Goal: Transaction & Acquisition: Subscribe to service/newsletter

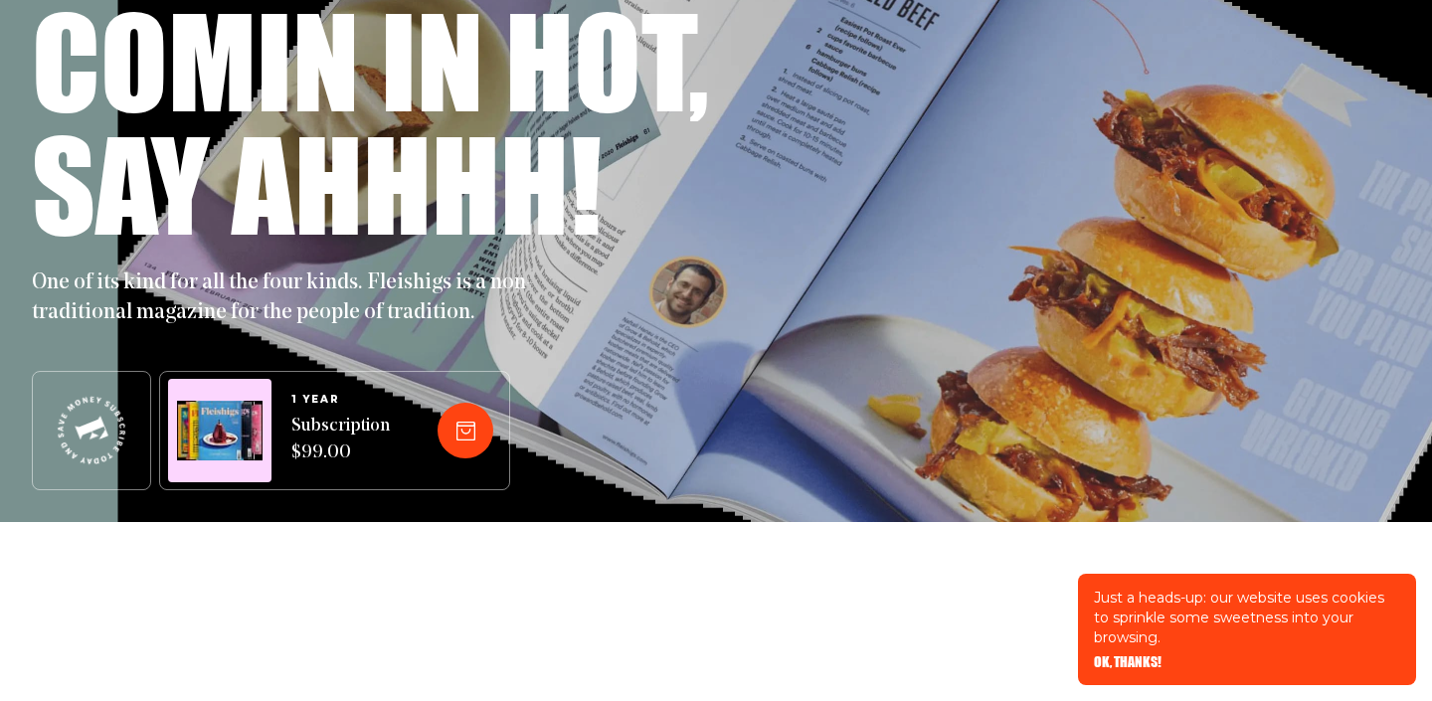
scroll to position [181, 0]
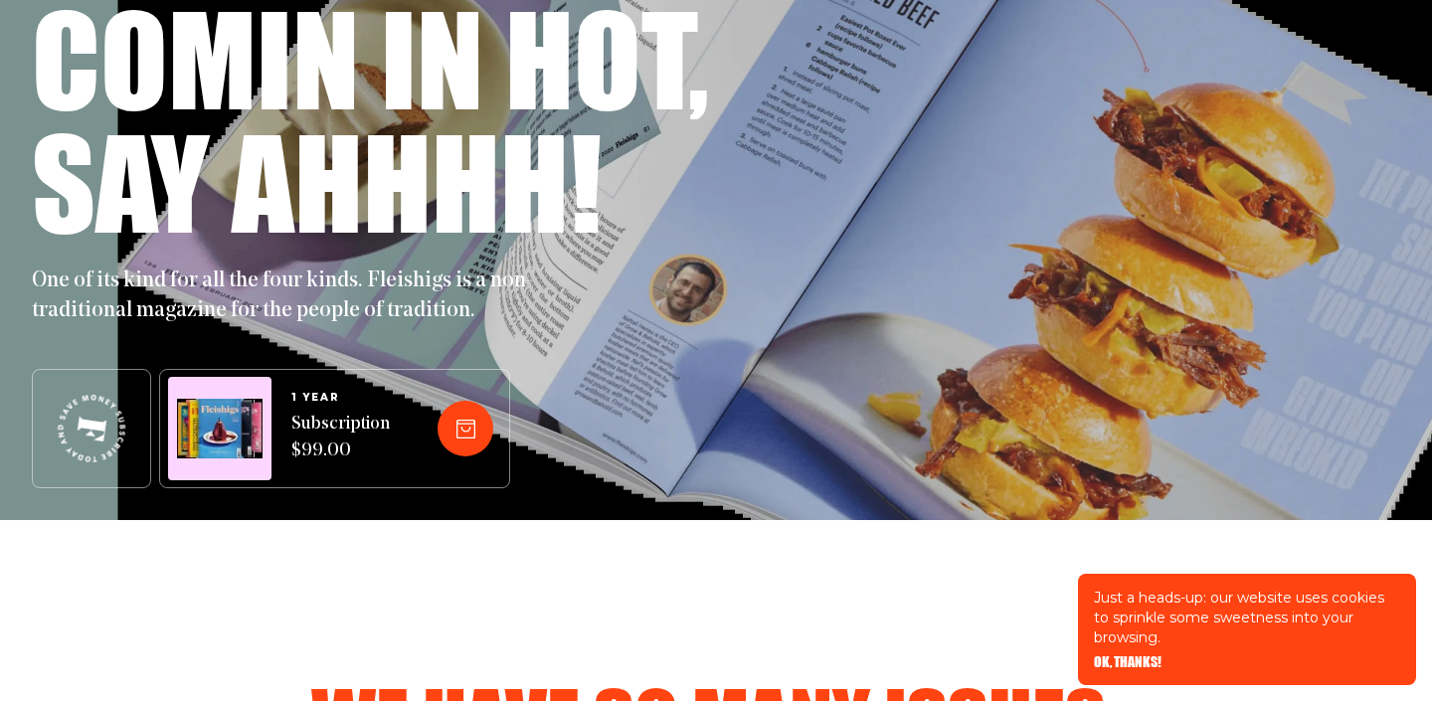
click at [386, 407] on div "1 YEAR Subscription $99.00" at bounding box center [334, 428] width 351 height 119
click at [457, 423] on use at bounding box center [466, 429] width 18 height 18
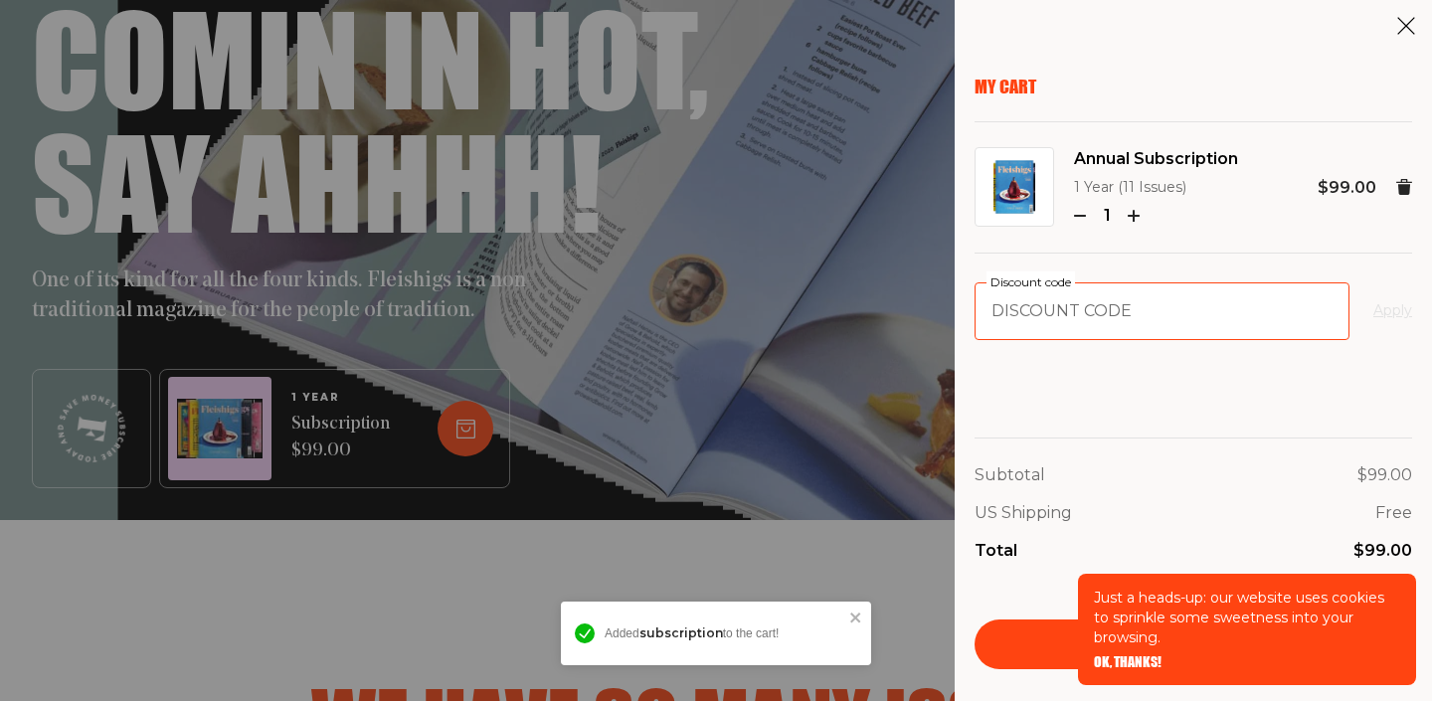
click at [1074, 332] on input "Discount code" at bounding box center [1162, 311] width 375 height 58
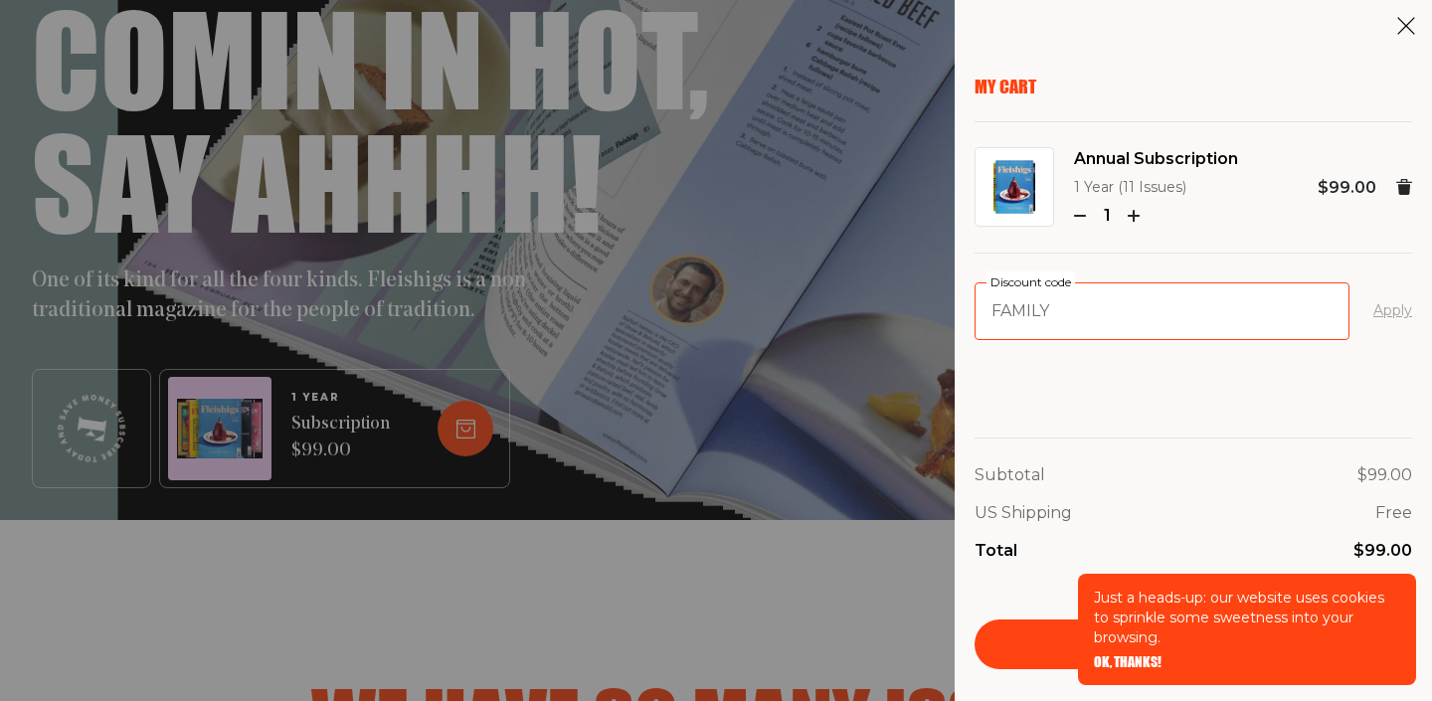
type input "FAMILY"
click at [1395, 312] on button "Apply" at bounding box center [1393, 311] width 39 height 24
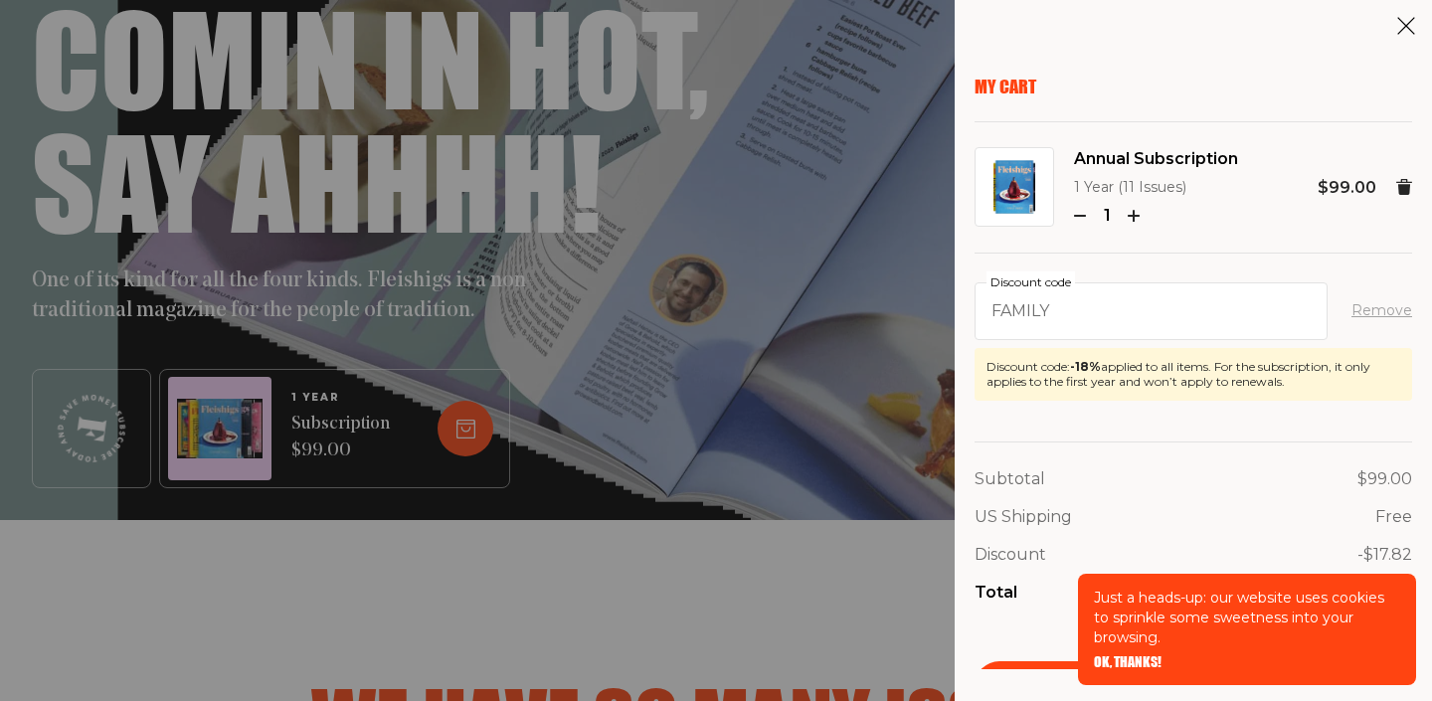
scroll to position [42, 0]
